Goal: Information Seeking & Learning: Learn about a topic

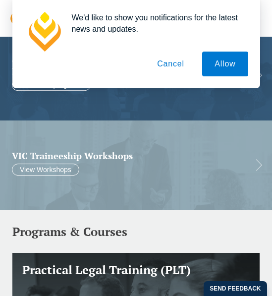
click at [177, 70] on button "Cancel" at bounding box center [171, 64] width 52 height 25
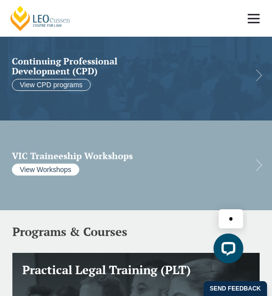
click at [43, 166] on link "View Workshops" at bounding box center [45, 170] width 67 height 12
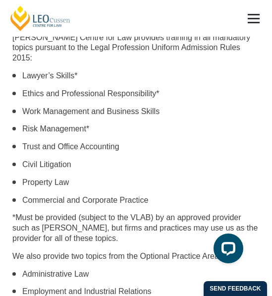
scroll to position [737, 0]
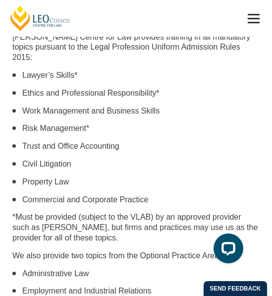
click at [256, 15] on link at bounding box center [254, 18] width 37 height 37
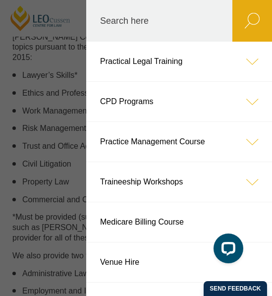
click at [152, 66] on link "Practical Legal Training" at bounding box center [179, 62] width 186 height 40
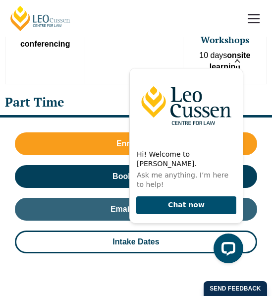
scroll to position [812, 0]
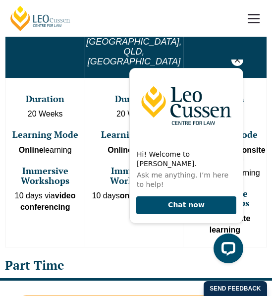
click at [239, 66] on icon "Hide greeting" at bounding box center [238, 60] width 12 height 12
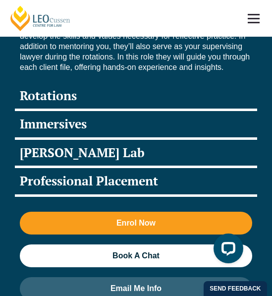
scroll to position [1928, 0]
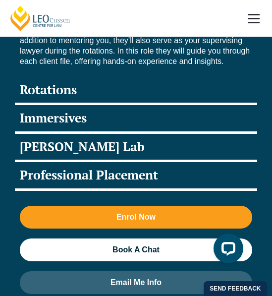
click at [49, 77] on div "Rotations" at bounding box center [136, 91] width 243 height 29
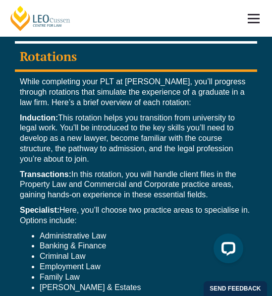
scroll to position [1885, 0]
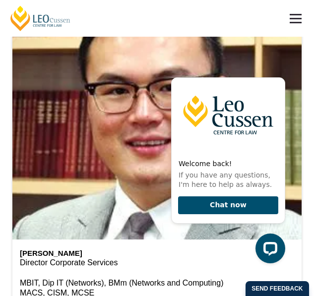
scroll to position [1398, 0]
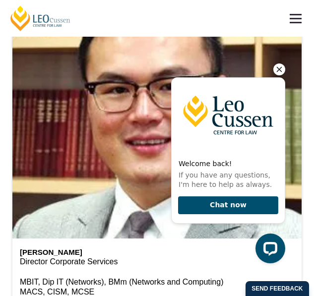
click at [279, 67] on icon "Hide greeting" at bounding box center [279, 70] width 12 height 12
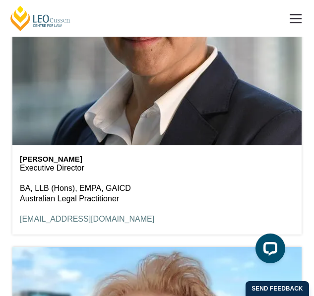
scroll to position [766, 0]
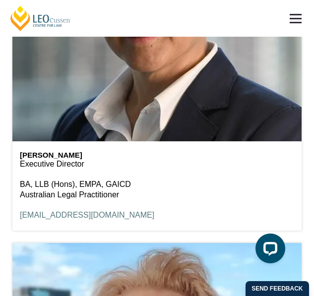
drag, startPoint x: 206, startPoint y: 121, endPoint x: 72, endPoint y: 126, distance: 134.1
click at [72, 141] on div "Shirley Southgate Executive Director BA, LLB (Hons), EMPA, GAICD Australian Leg…" at bounding box center [156, 185] width 289 height 89
click at [72, 151] on h6 "Shirley Southgate" at bounding box center [157, 155] width 274 height 8
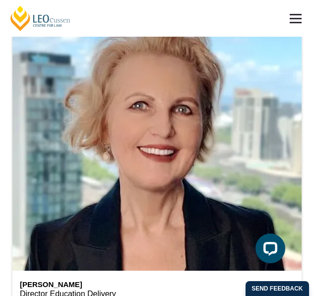
scroll to position [1000, 0]
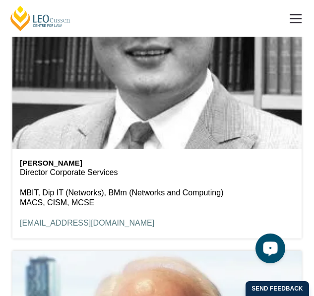
scroll to position [1488, 0]
